Goal: Task Accomplishment & Management: Manage account settings

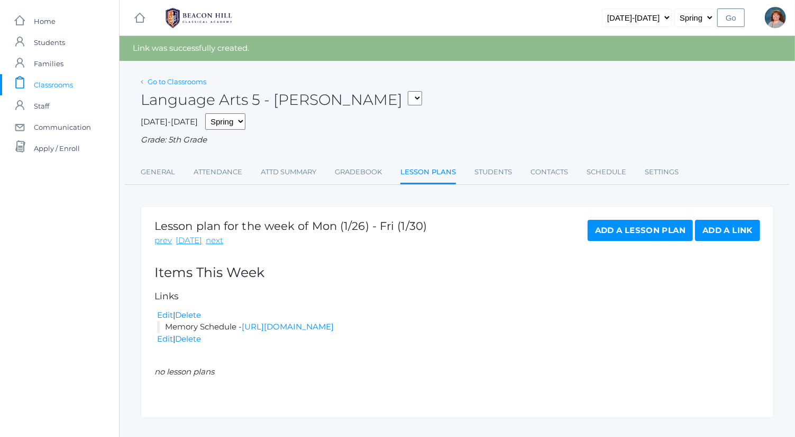
click at [202, 83] on link "Go to Classrooms" at bounding box center [177, 81] width 59 height 8
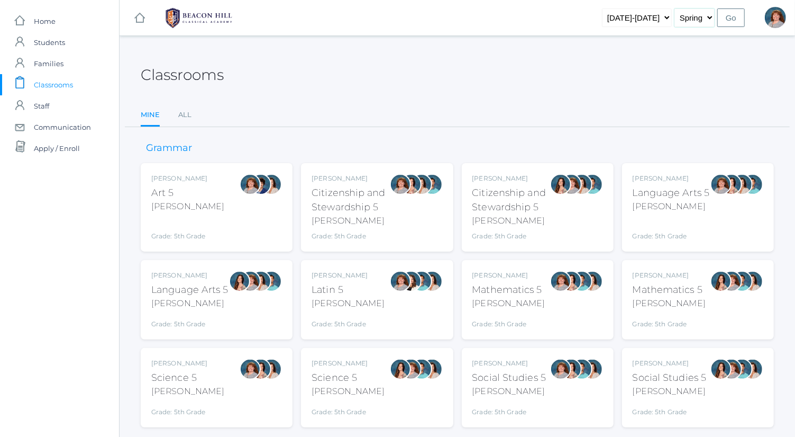
click at [693, 12] on select "Fall Spring" at bounding box center [695, 17] width 40 height 19
click at [646, 15] on select "[DATE]-[DATE] [DATE]-[DATE] [DATE]-[DATE] [DATE]-[DATE] [DATE]-[DATE] [DATE]-[D…" at bounding box center [637, 17] width 70 height 19
select select "[DATE]-[DATE]"
click at [619, 8] on select "[DATE]-[DATE] [DATE]-[DATE] [DATE]-[DATE] [DATE]-[DATE] [DATE]-[DATE] [DATE]-[D…" at bounding box center [637, 17] width 70 height 19
click at [724, 22] on input "Go" at bounding box center [732, 17] width 28 height 19
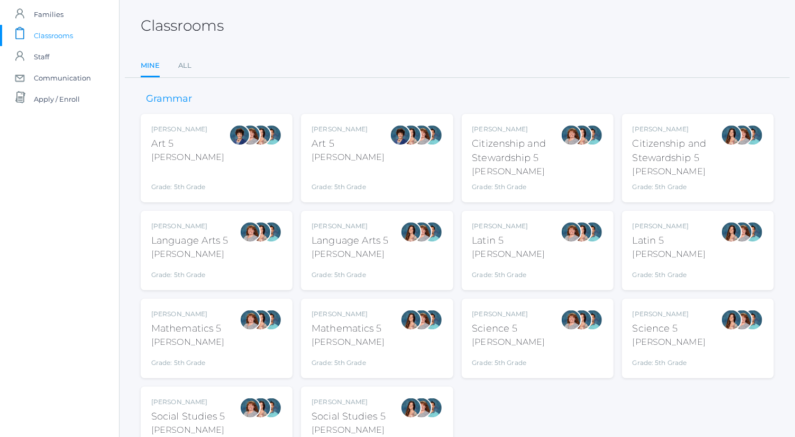
scroll to position [54, 0]
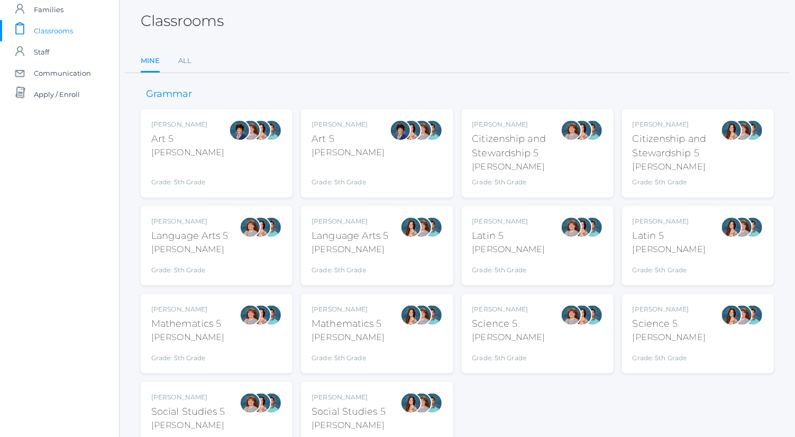
click at [226, 241] on div "Language Arts 5" at bounding box center [189, 236] width 77 height 14
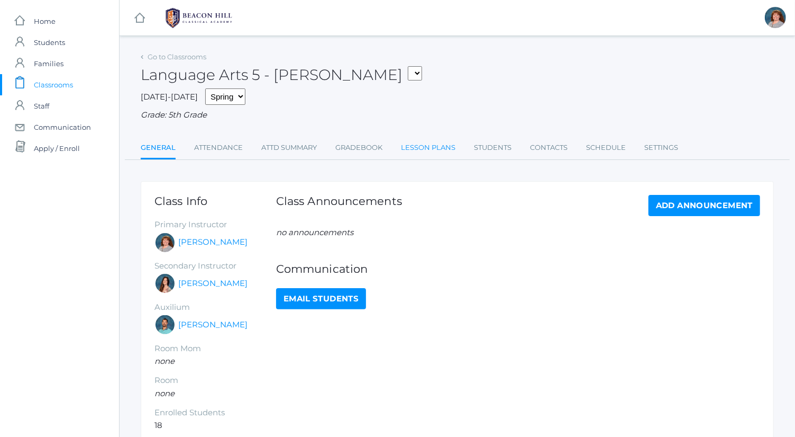
click at [421, 151] on link "Lesson Plans" at bounding box center [428, 147] width 55 height 21
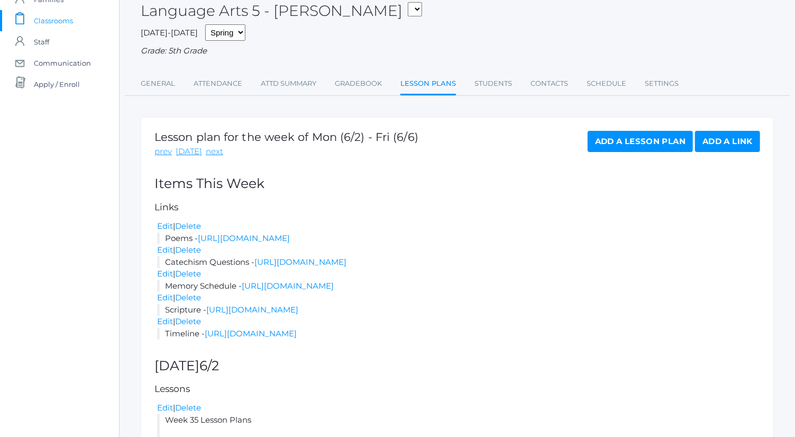
scroll to position [58, 0]
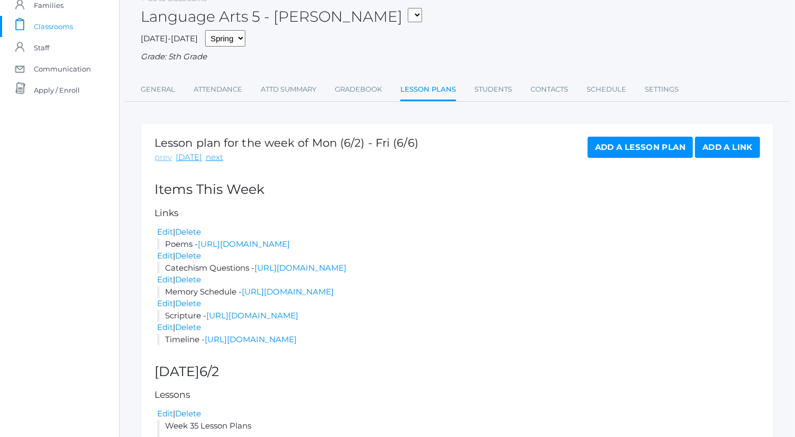
click at [157, 153] on link "prev" at bounding box center [163, 157] width 17 height 12
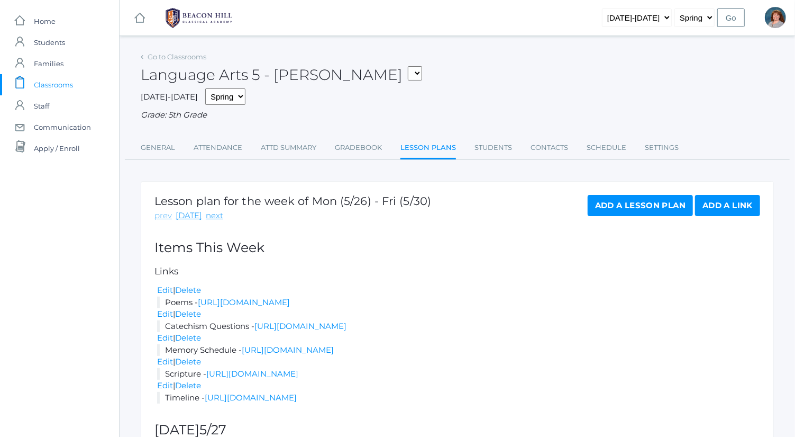
click at [164, 217] on link "prev" at bounding box center [163, 216] width 17 height 12
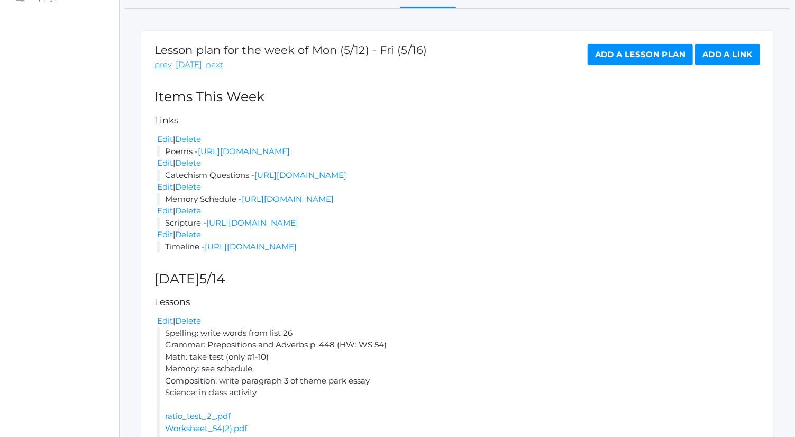
scroll to position [149, 0]
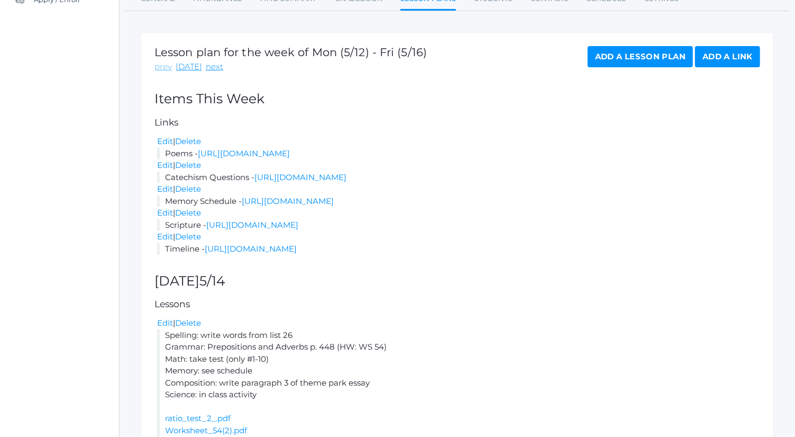
click at [166, 66] on link "prev" at bounding box center [163, 67] width 17 height 12
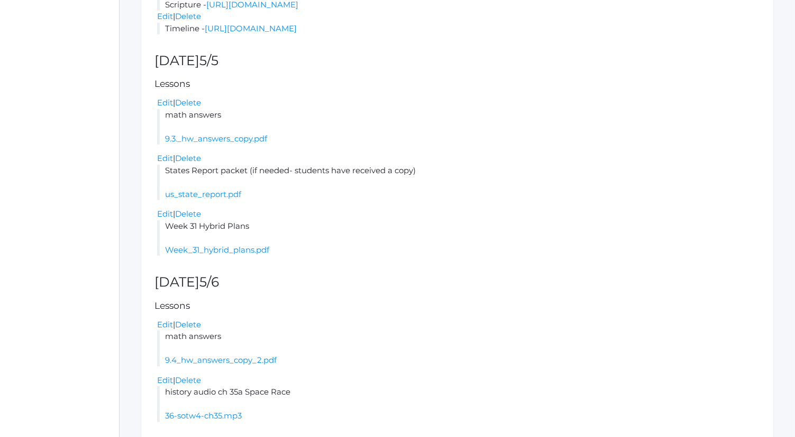
scroll to position [369, 0]
click at [259, 254] on link "Week_31_hybrid_plans.pdf" at bounding box center [217, 249] width 104 height 10
